Goal: Information Seeking & Learning: Learn about a topic

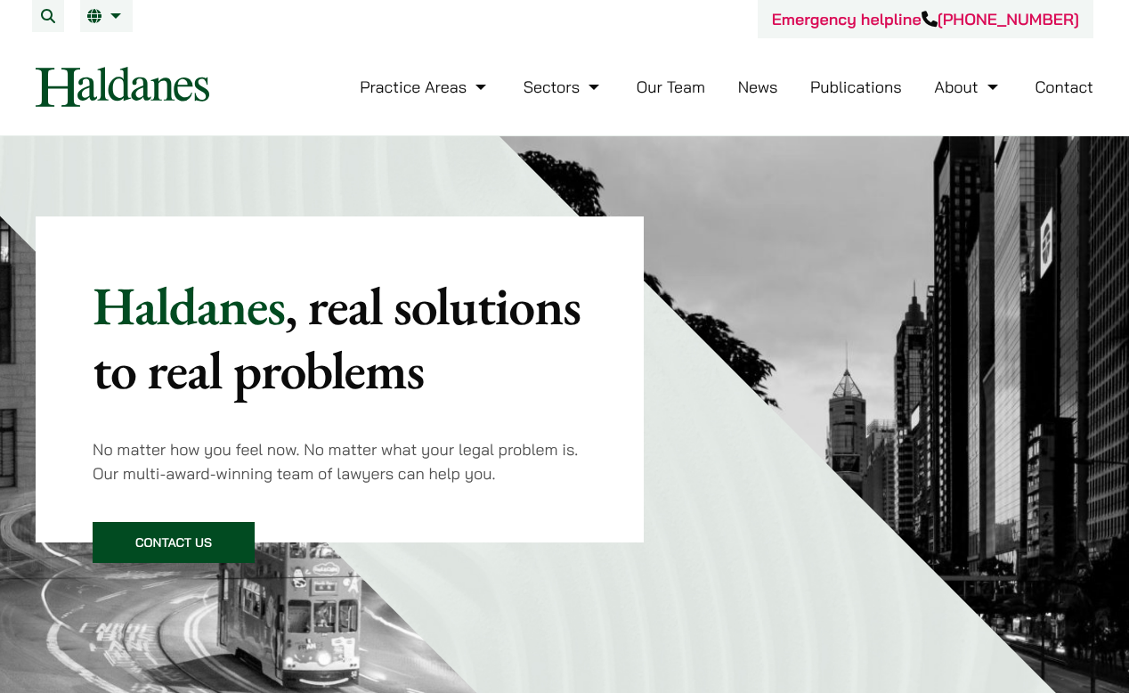
click at [654, 86] on link "Our Team" at bounding box center [671, 87] width 69 height 20
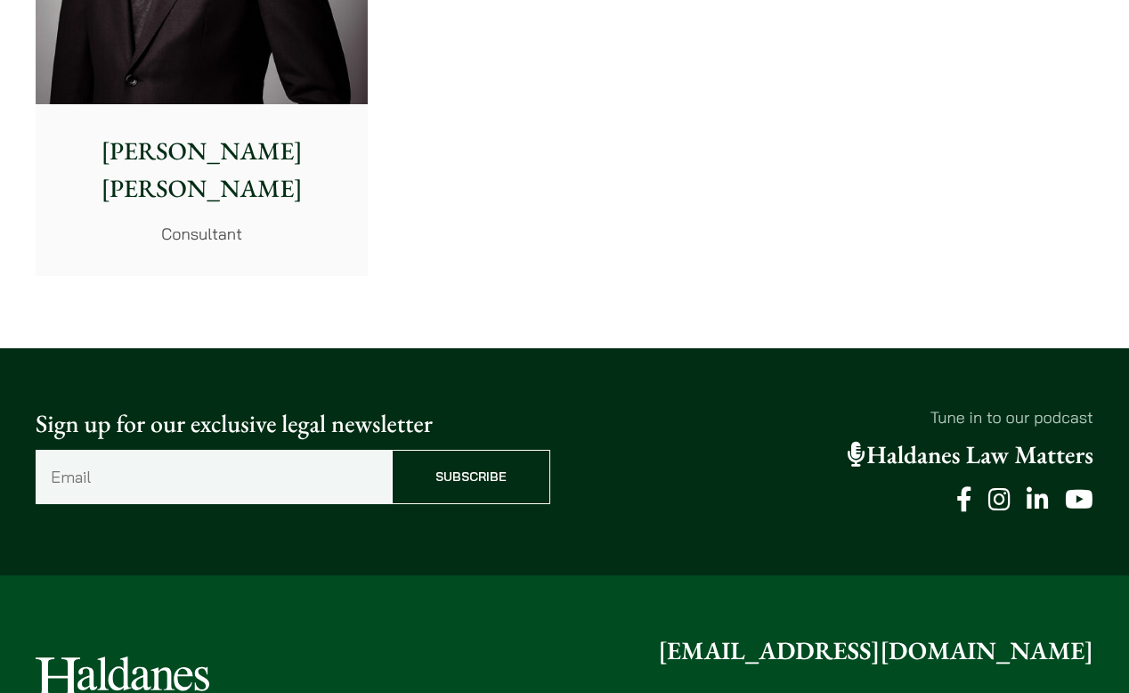
scroll to position [10025, 0]
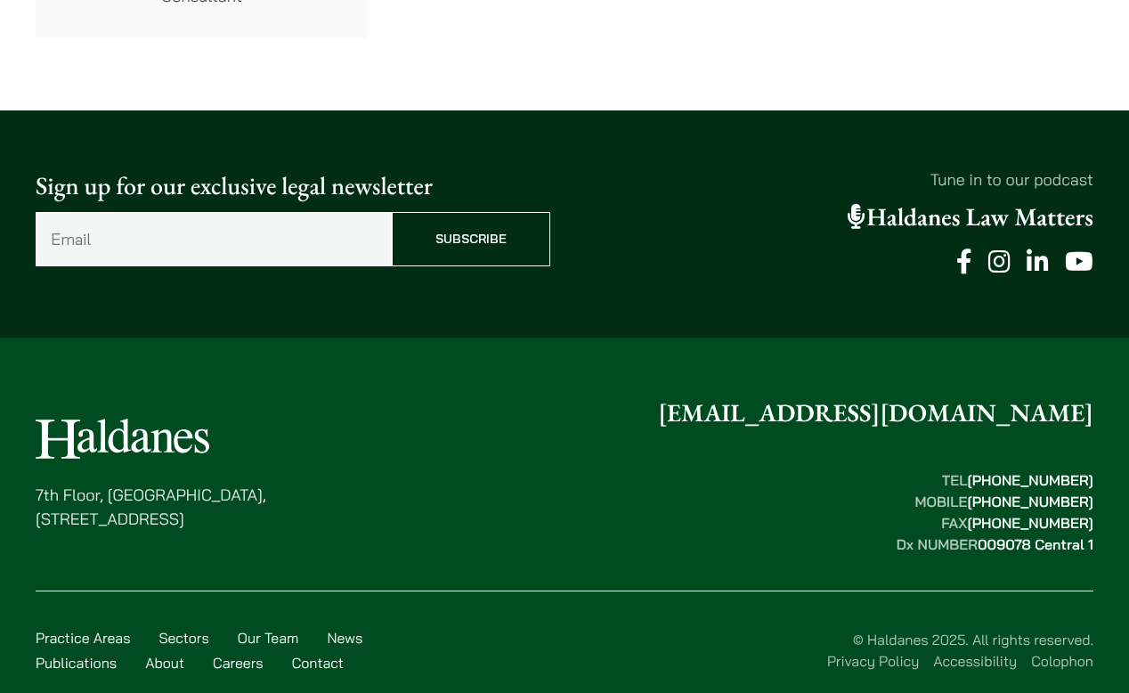
click at [231, 654] on link "Careers" at bounding box center [238, 663] width 51 height 18
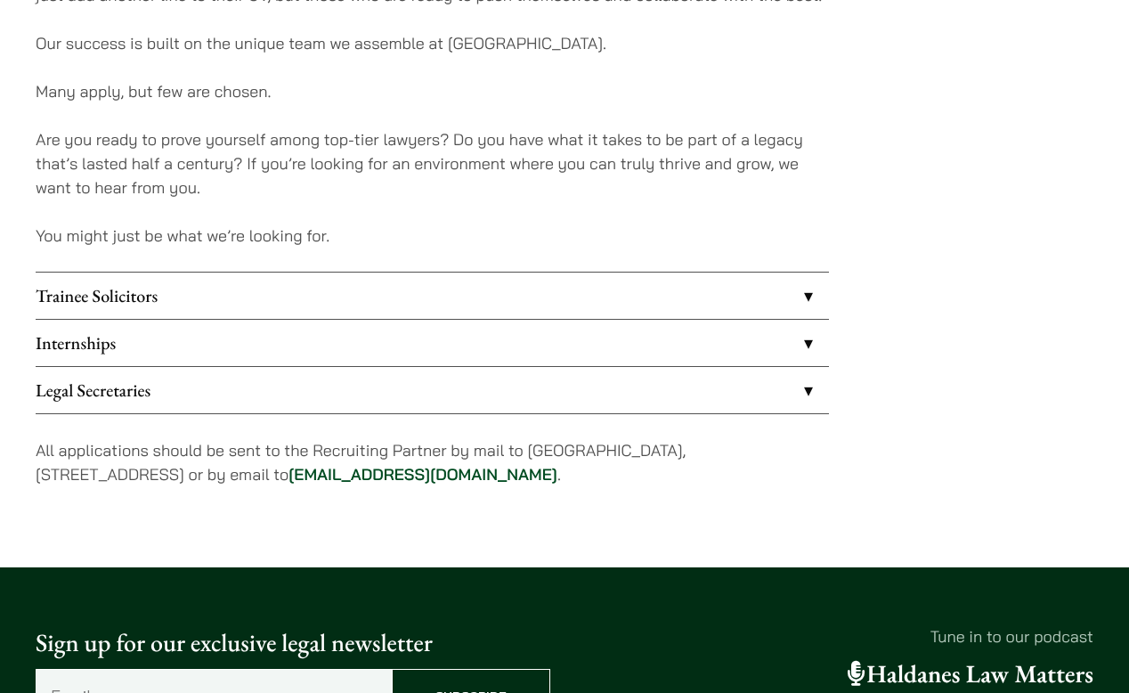
scroll to position [1400, 0]
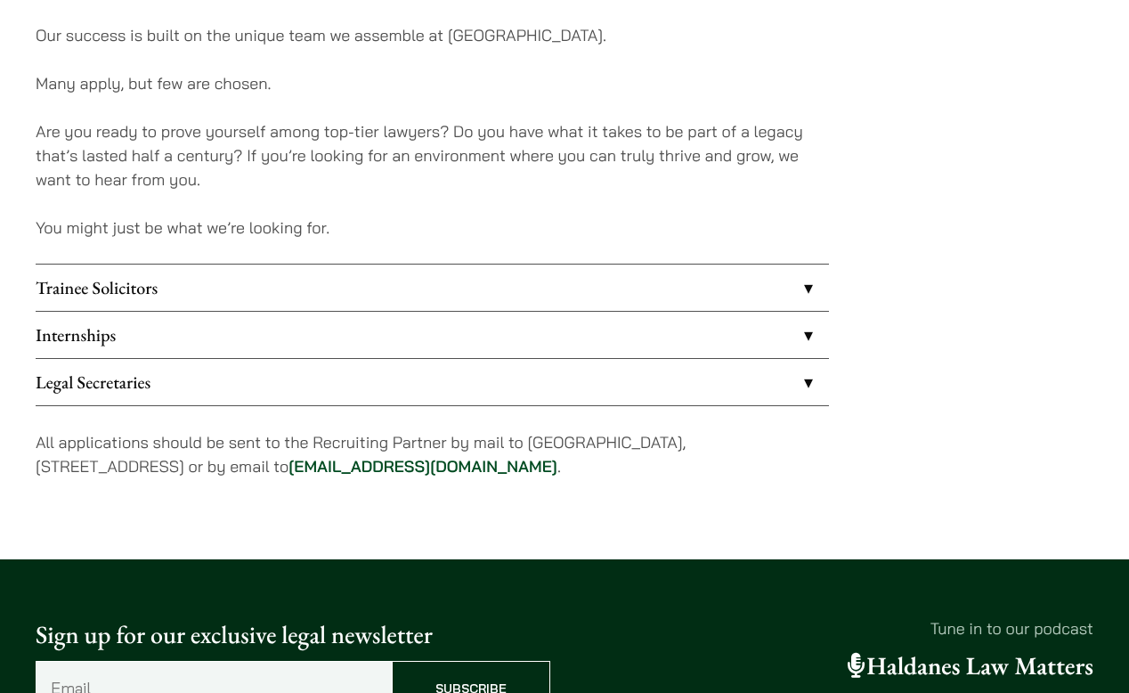
click at [353, 346] on link "Internships" at bounding box center [432, 335] width 793 height 46
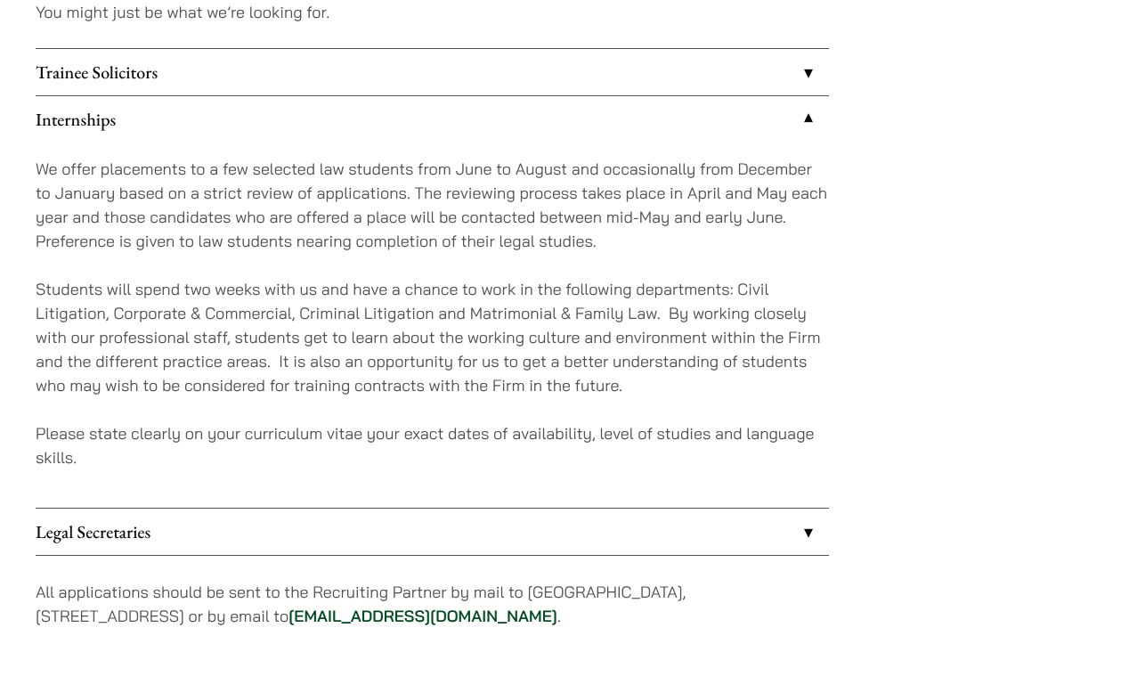
scroll to position [1662, 0]
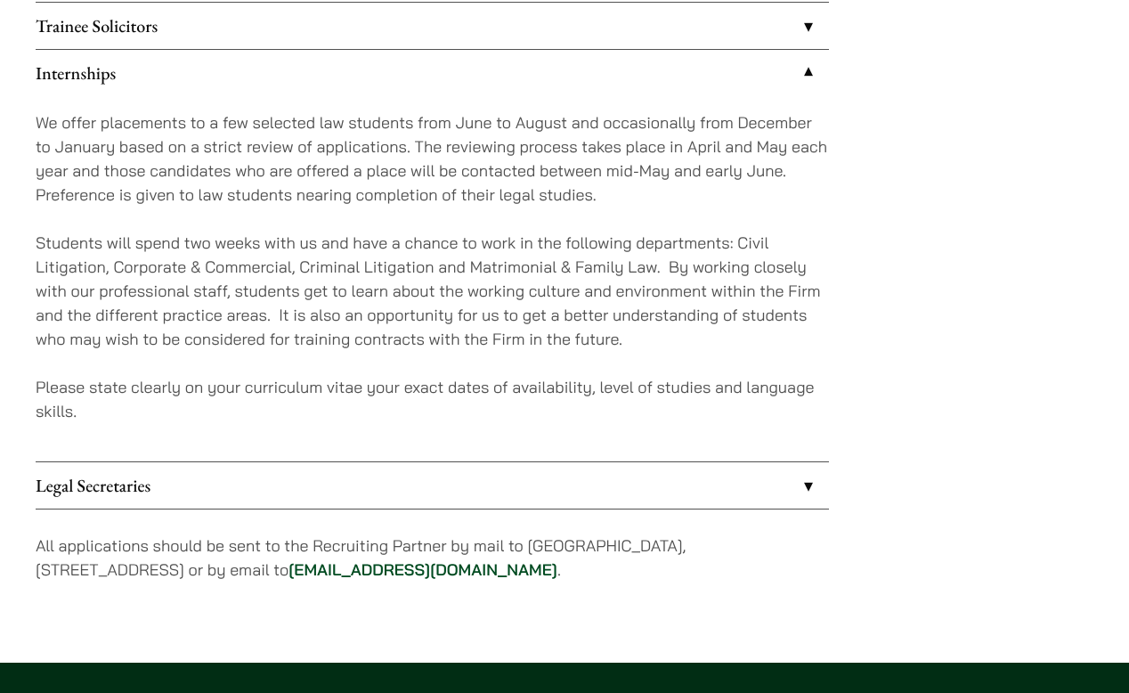
click at [338, 480] on link "Legal Secretaries" at bounding box center [432, 485] width 793 height 46
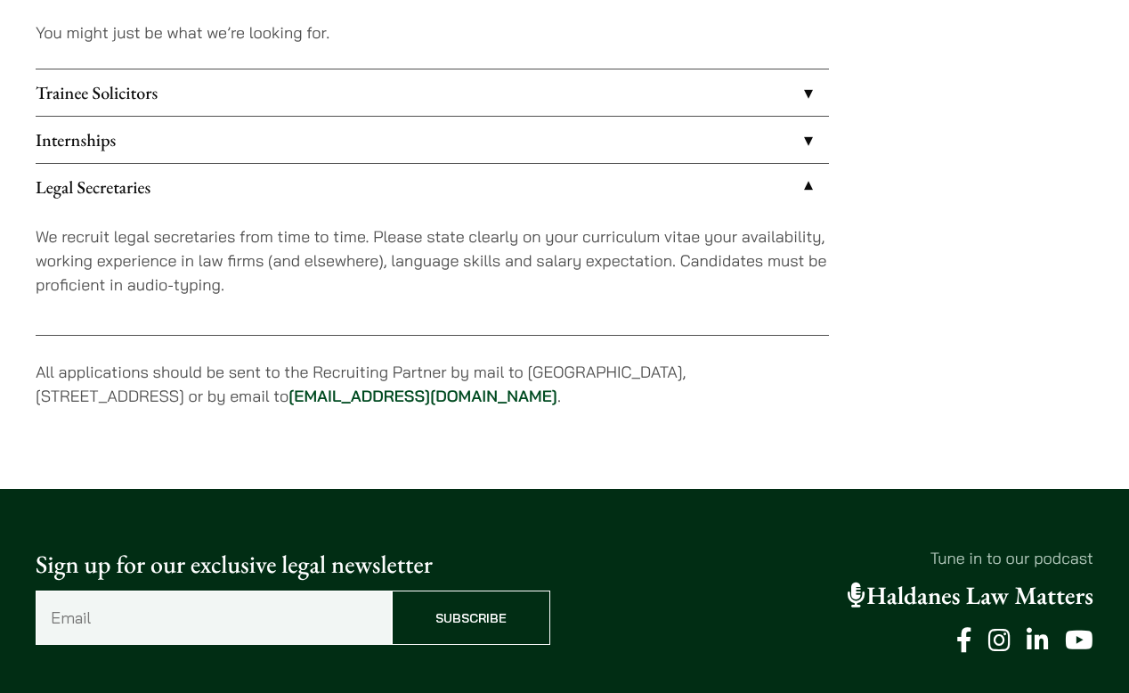
scroll to position [1589, 0]
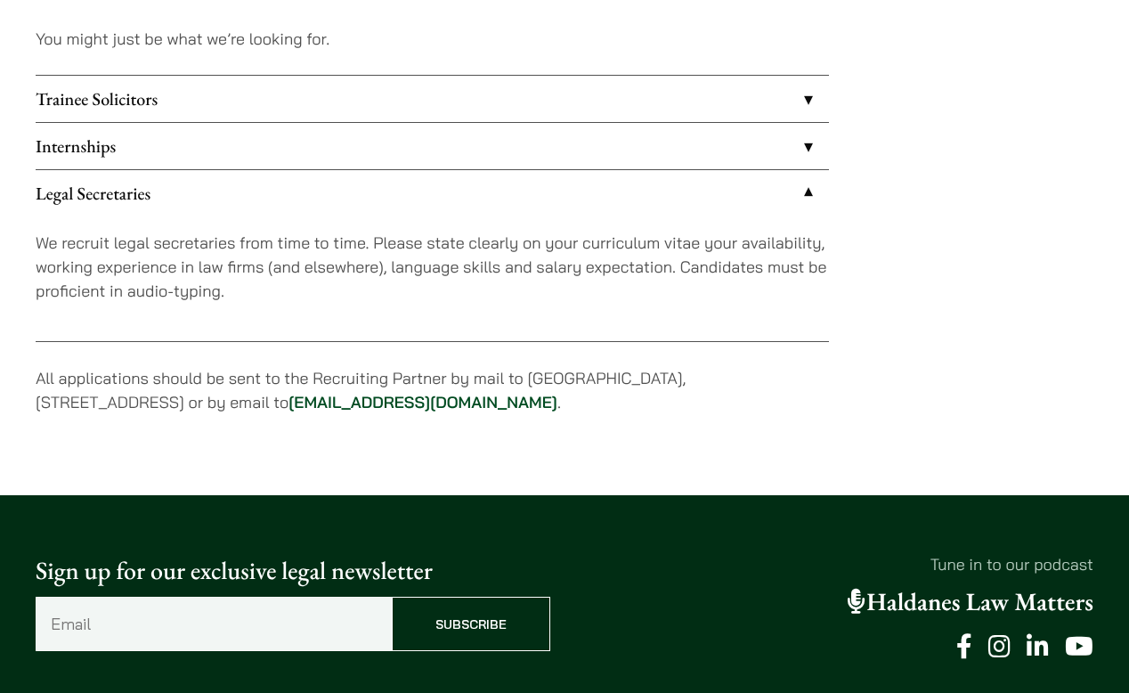
click at [361, 204] on link "Legal Secretaries" at bounding box center [432, 193] width 793 height 46
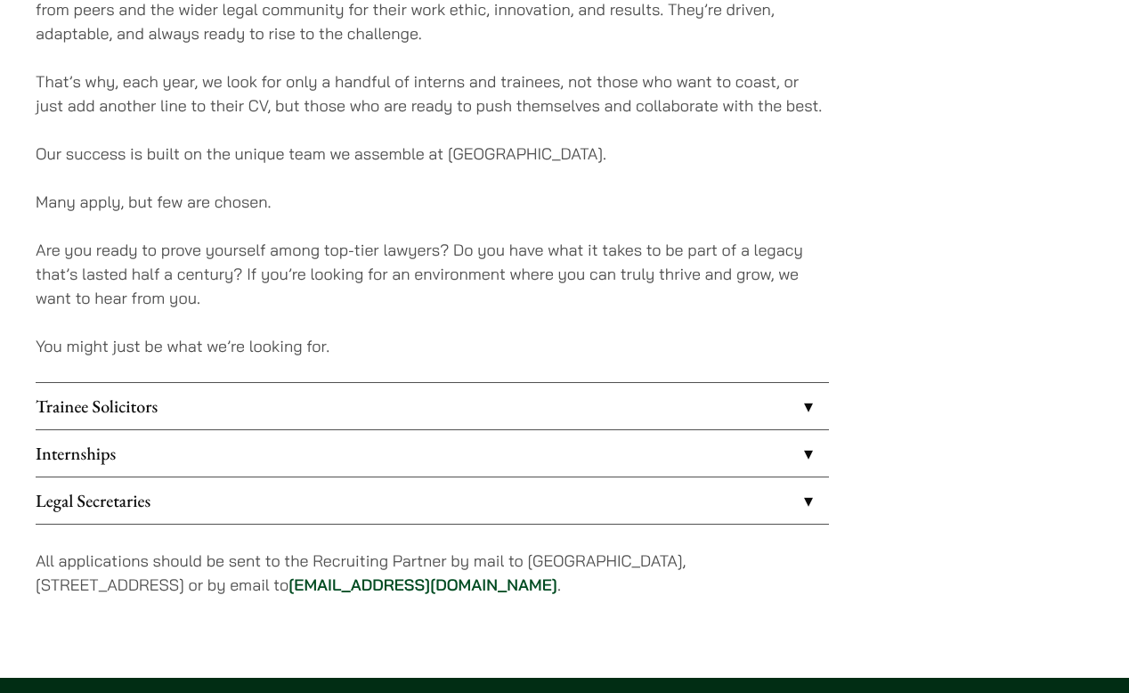
scroll to position [1379, 0]
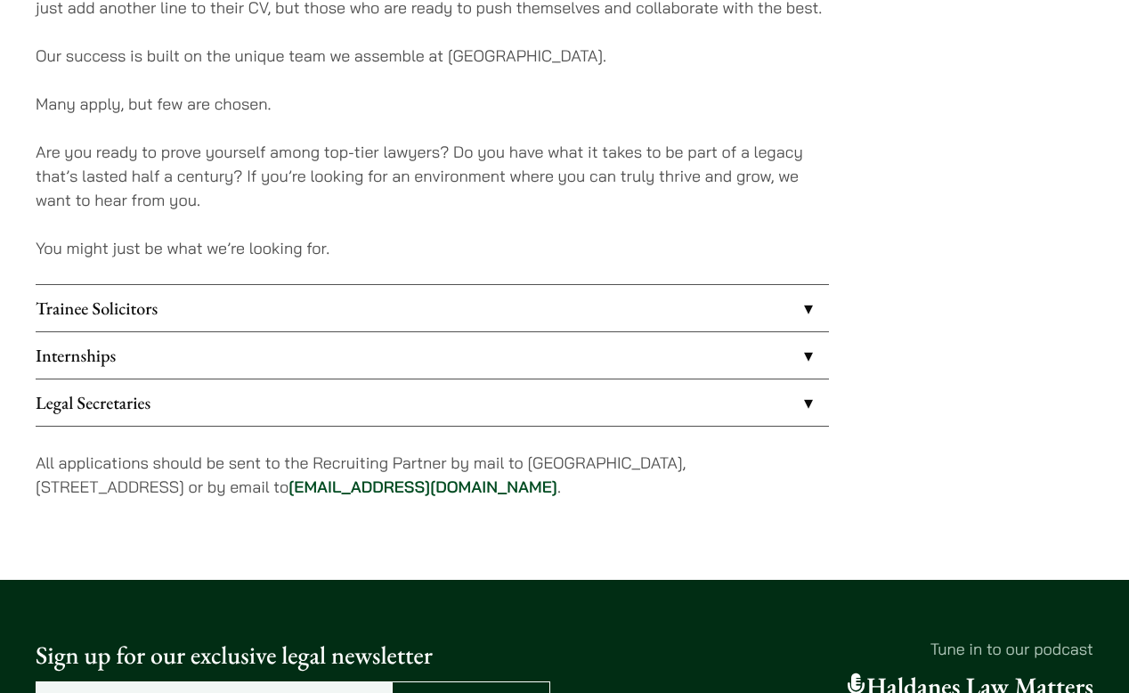
click at [316, 297] on link "Trainee Solicitors" at bounding box center [432, 308] width 793 height 46
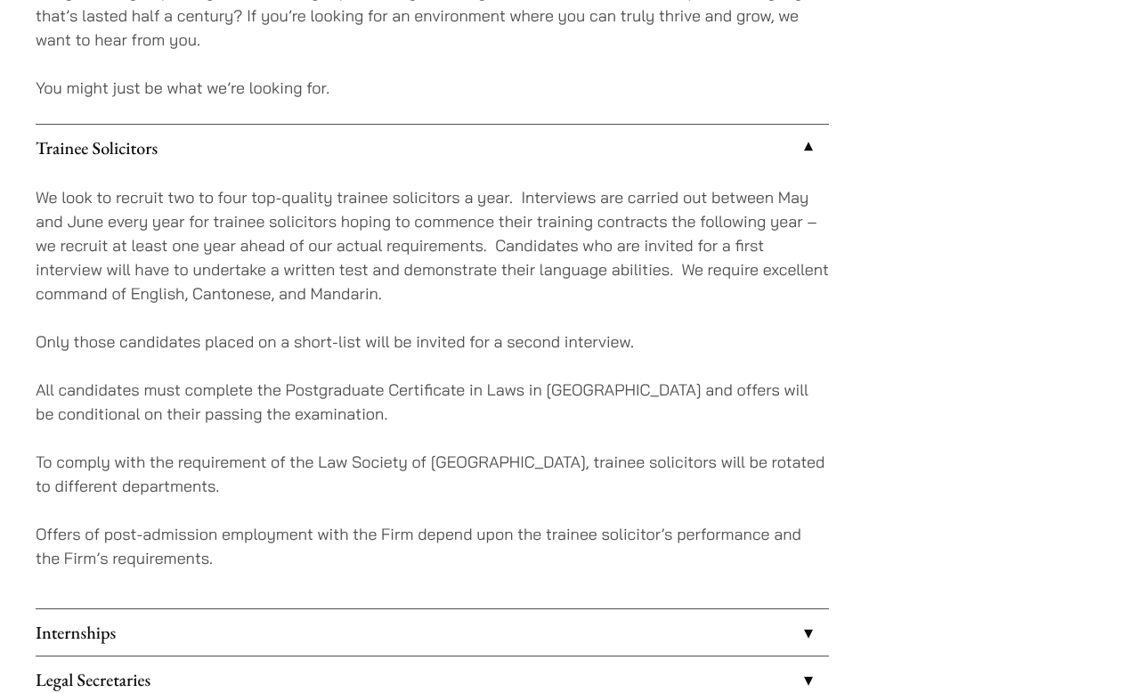
scroll to position [1542, 0]
click at [618, 135] on link "Trainee Solicitors" at bounding box center [432, 146] width 793 height 46
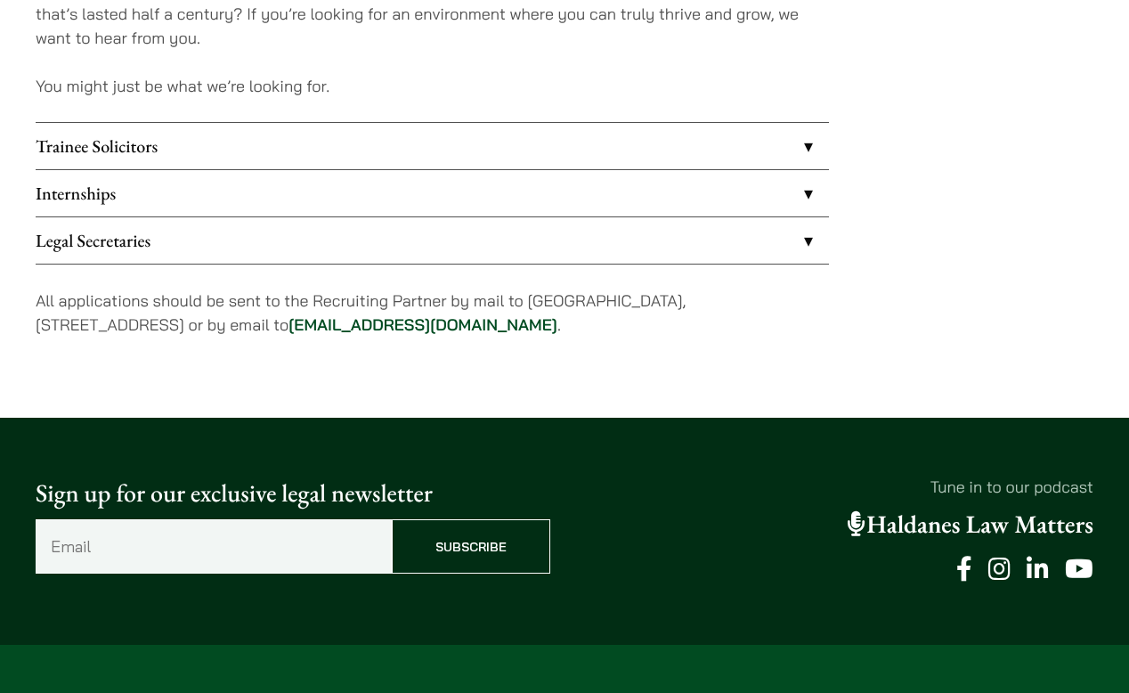
click at [492, 201] on link "Internships" at bounding box center [432, 193] width 793 height 46
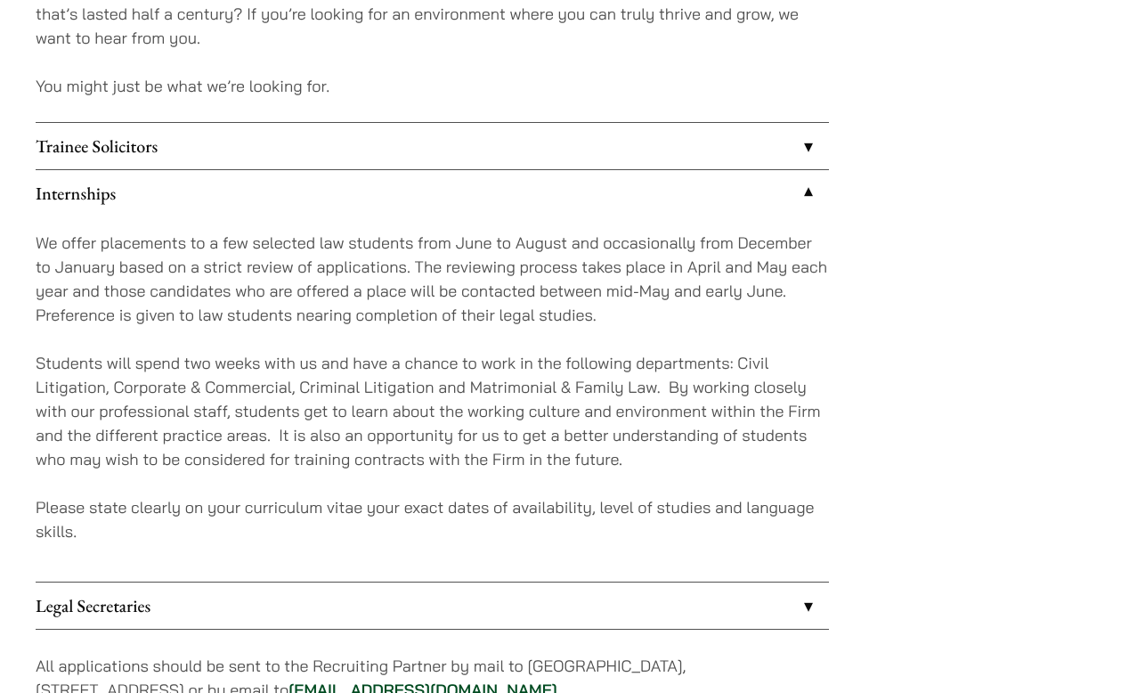
click at [489, 204] on link "Internships" at bounding box center [432, 193] width 793 height 46
